Goal: Information Seeking & Learning: Learn about a topic

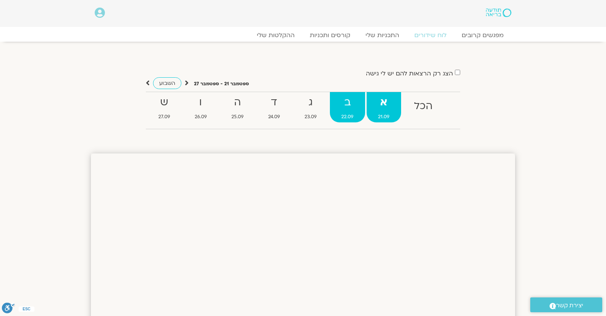
click at [348, 105] on strong "ב" at bounding box center [347, 102] width 35 height 17
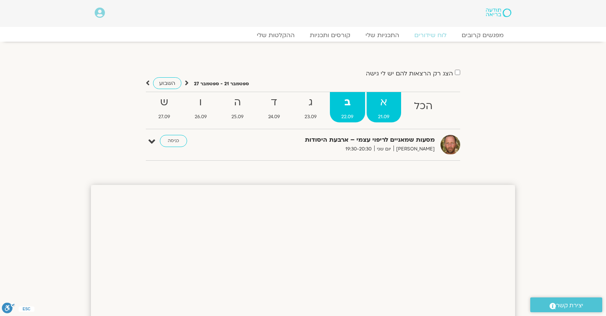
click at [387, 105] on strong "א" at bounding box center [383, 102] width 34 height 17
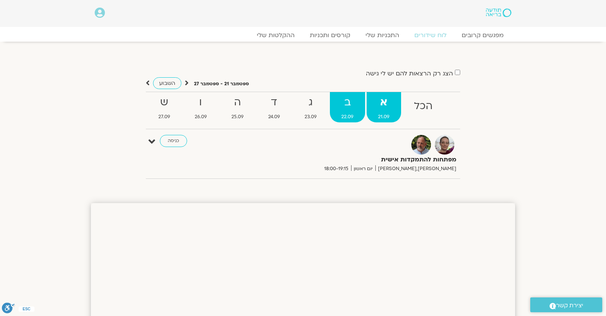
click at [360, 110] on strong "ב" at bounding box center [347, 102] width 35 height 17
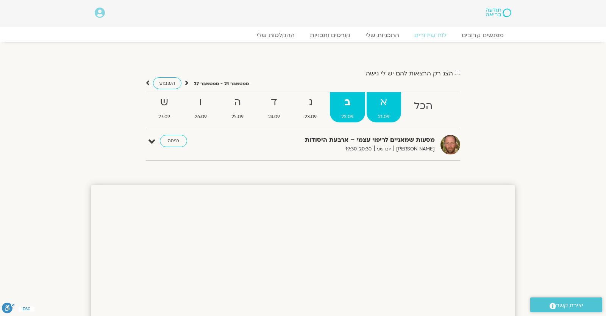
click at [397, 105] on strong "א" at bounding box center [383, 102] width 34 height 17
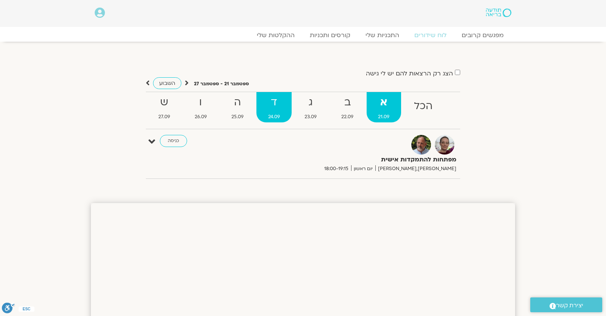
click at [270, 104] on strong "ד" at bounding box center [273, 102] width 35 height 17
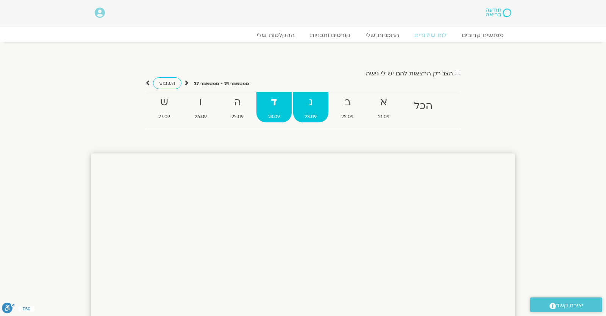
click at [309, 109] on strong "ג" at bounding box center [310, 102] width 35 height 17
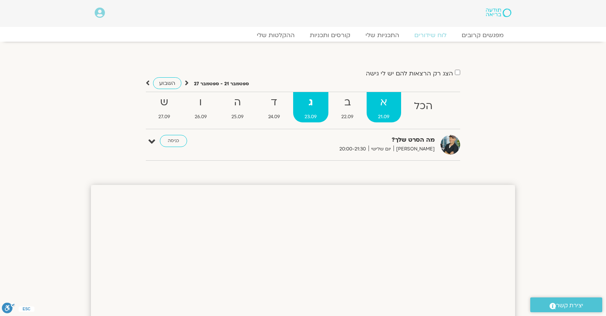
click at [387, 105] on strong "א" at bounding box center [383, 102] width 34 height 17
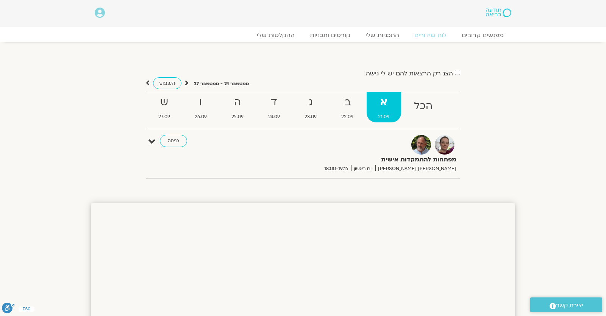
click at [170, 147] on div "מפתחות להתמקדות אישית דנה גניהר,ברוך ברנר יום ראשון 18:00-19:15 כניסה" at bounding box center [308, 154] width 303 height 38
click at [173, 140] on link "כניסה" at bounding box center [173, 141] width 27 height 12
